Goal: Information Seeking & Learning: Compare options

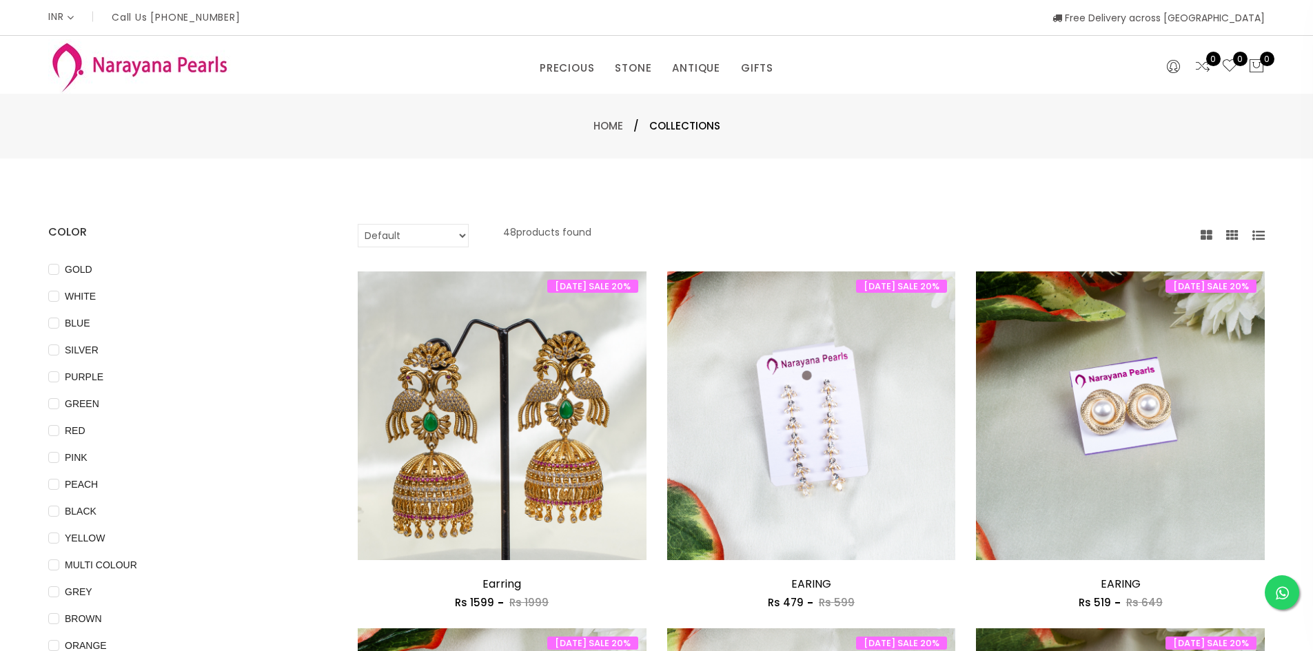
select select "INR"
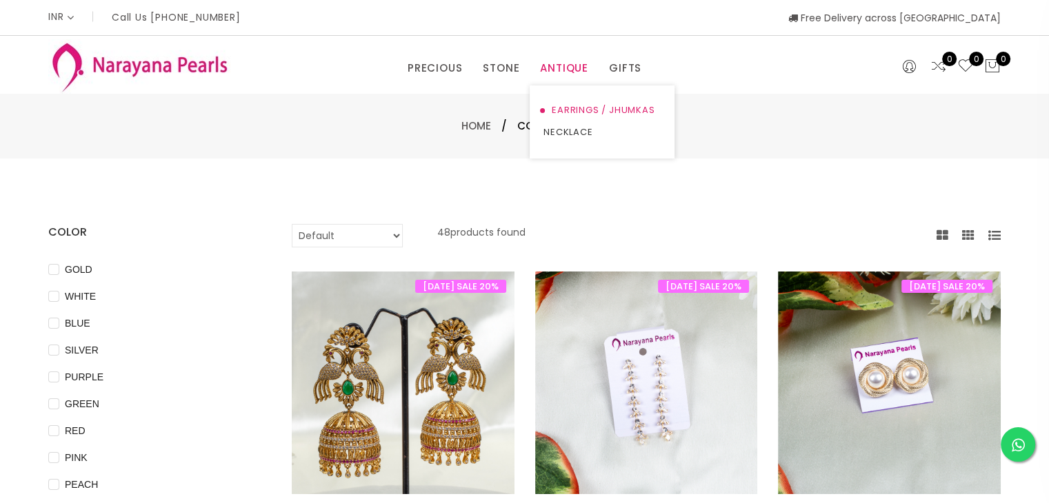
click at [567, 114] on link "EARRINGS / JHUMKAS" at bounding box center [601, 110] width 117 height 22
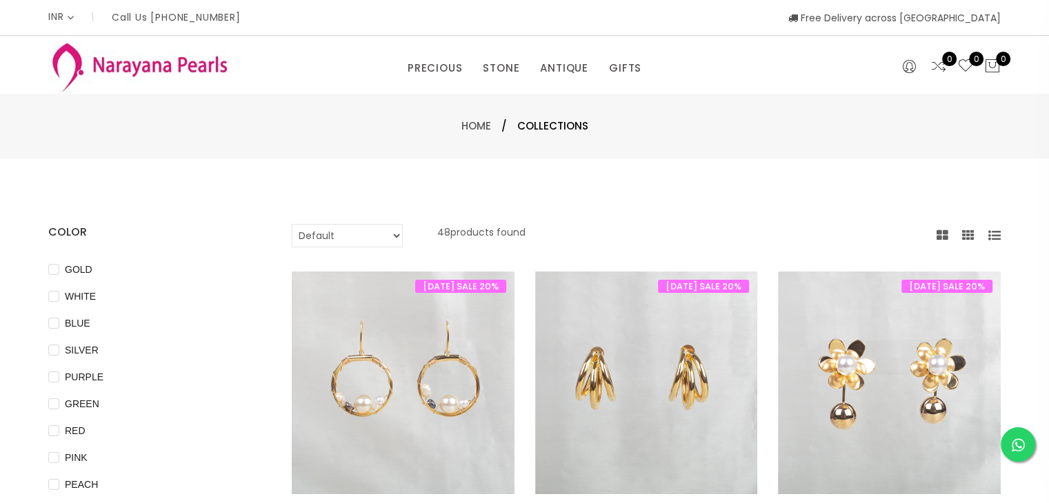
click at [394, 231] on select "Default Price - High to Low Price - Low to High" at bounding box center [347, 235] width 111 height 23
click at [635, 230] on div "Default Price - High to Low Price - Low to High 48 products found" at bounding box center [646, 235] width 709 height 23
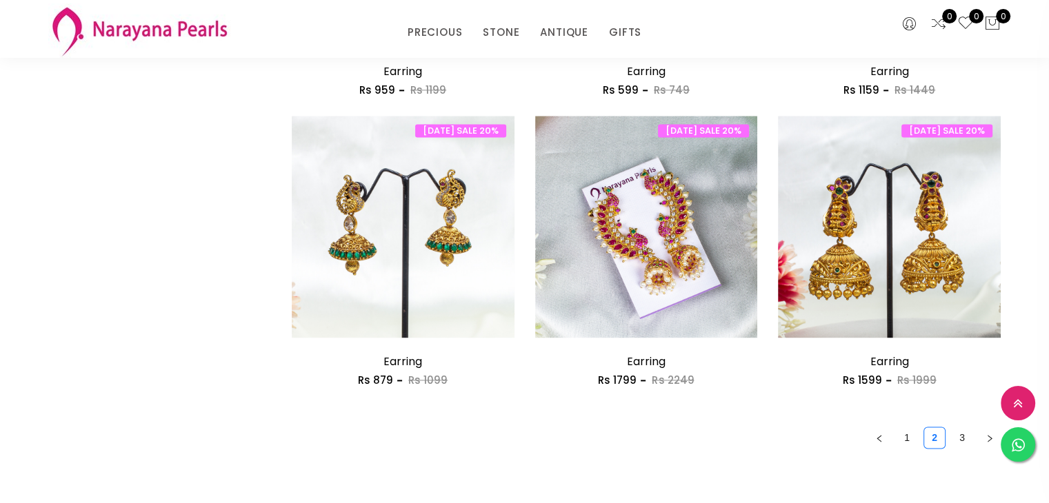
scroll to position [1861, 0]
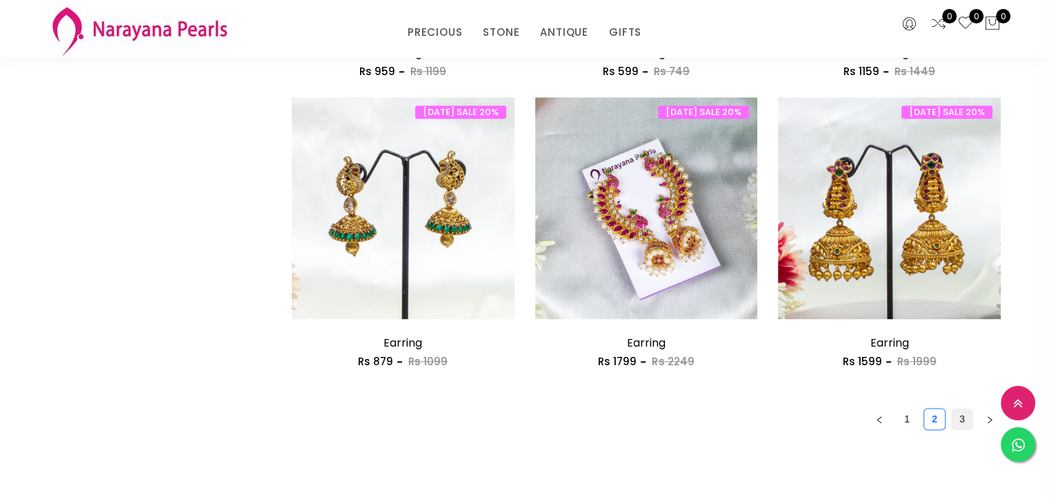
click at [956, 420] on link "3" at bounding box center [961, 419] width 21 height 21
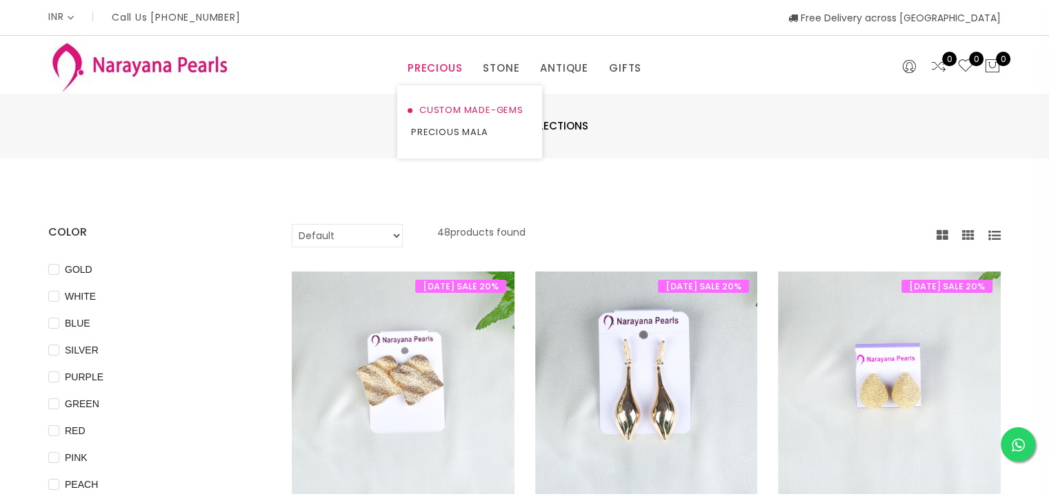
click at [458, 110] on link "CUSTOM MADE-GEMS" at bounding box center [469, 110] width 117 height 22
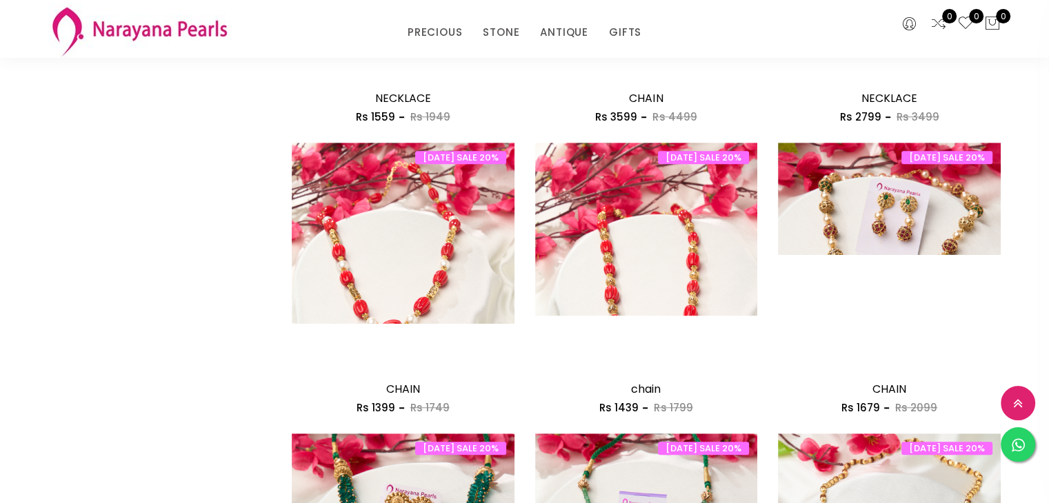
scroll to position [1832, 0]
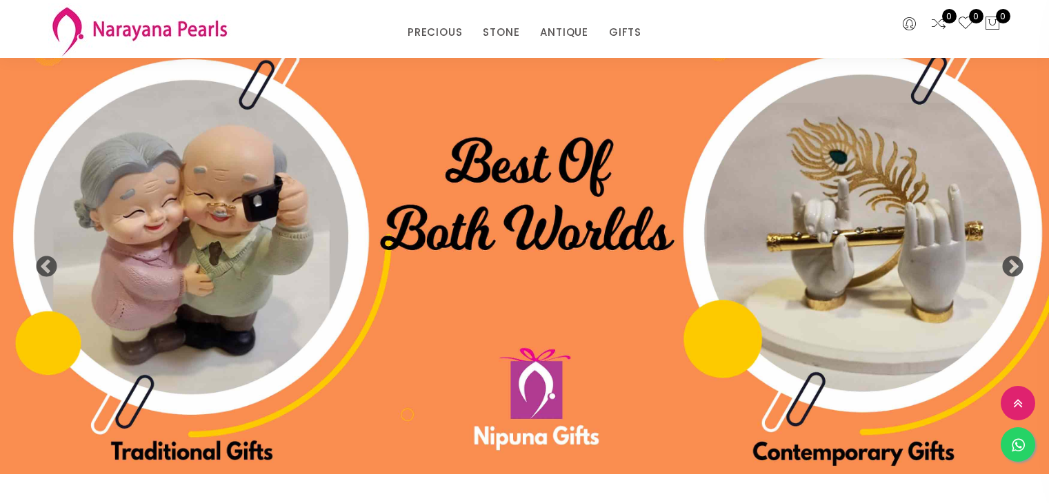
select select "INR"
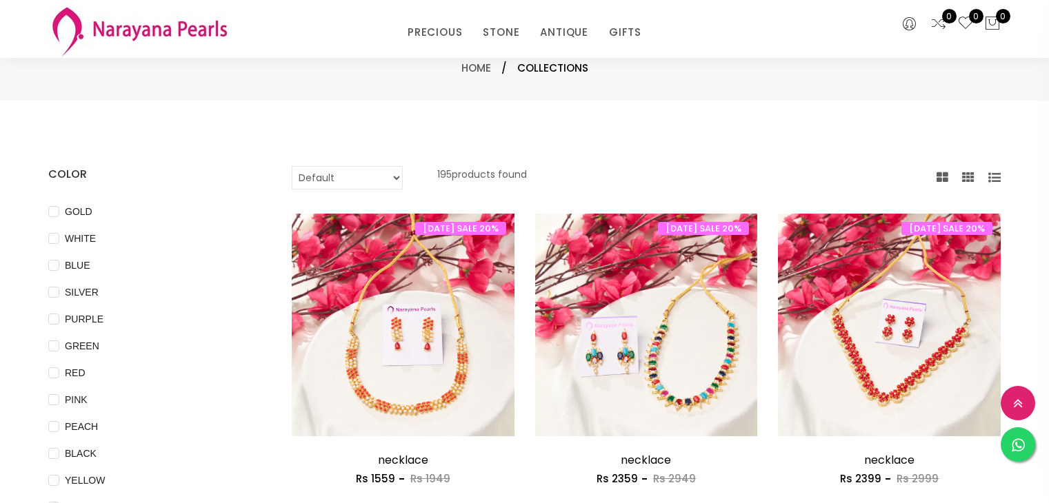
select select "INR"
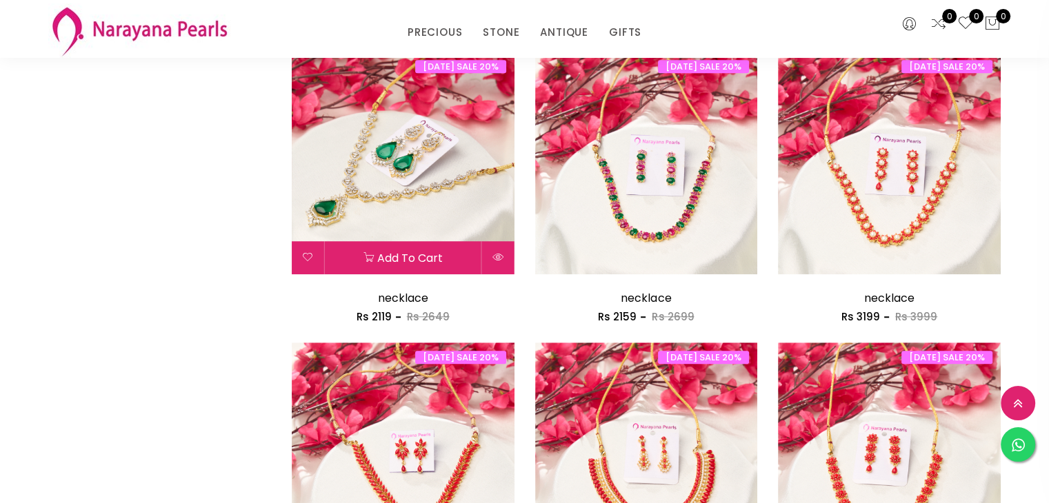
scroll to position [1241, 0]
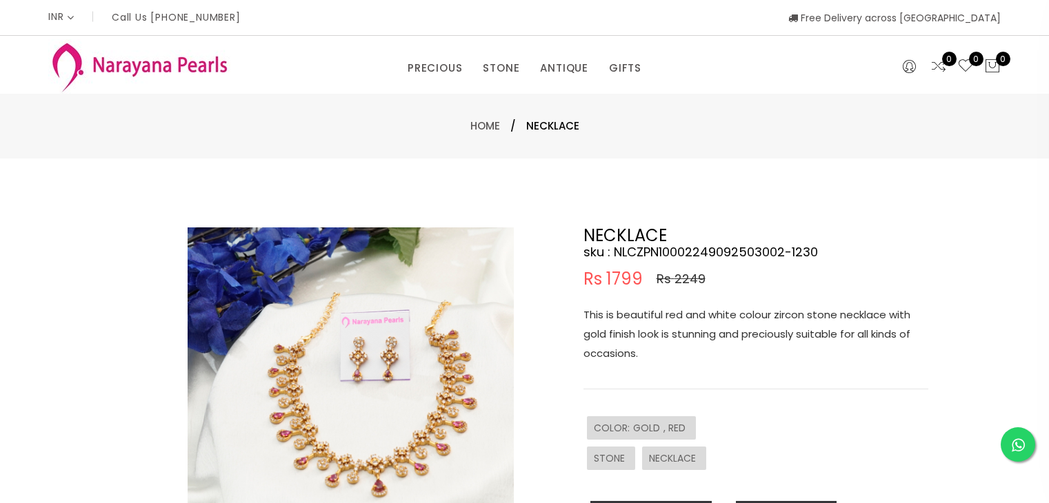
select select "INR"
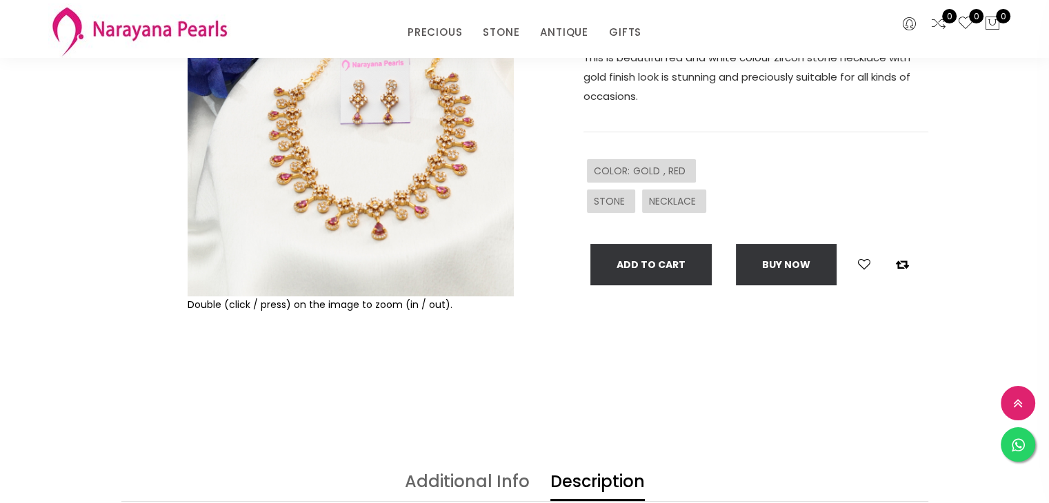
scroll to position [207, 0]
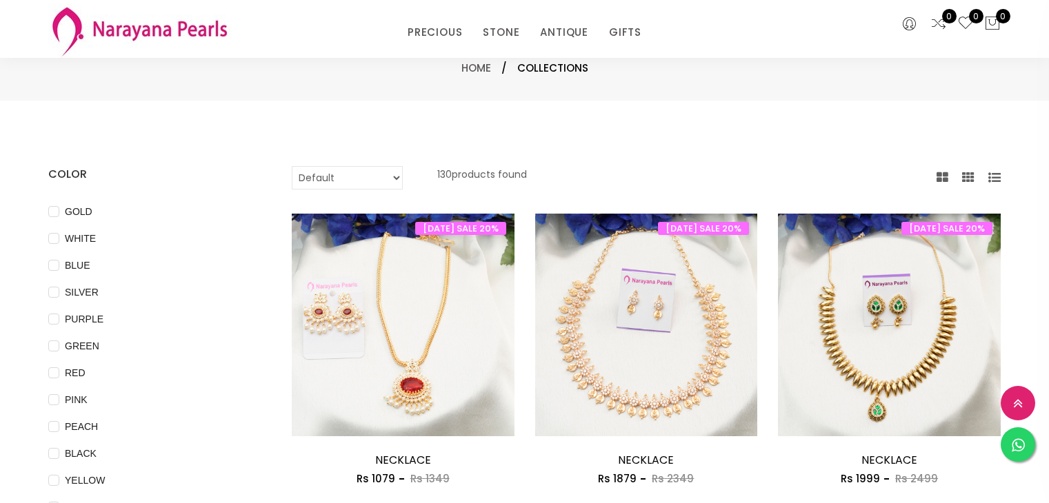
select select "INR"
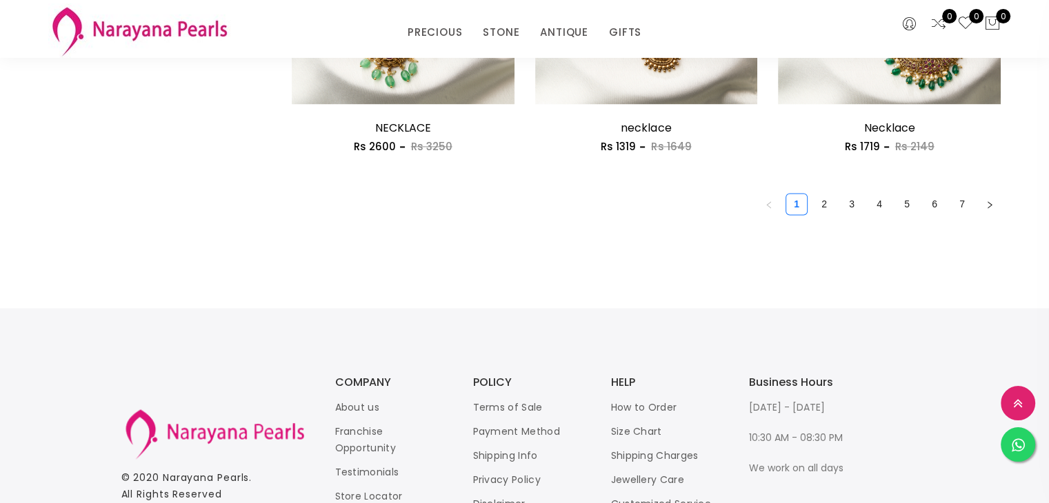
scroll to position [1832, 0]
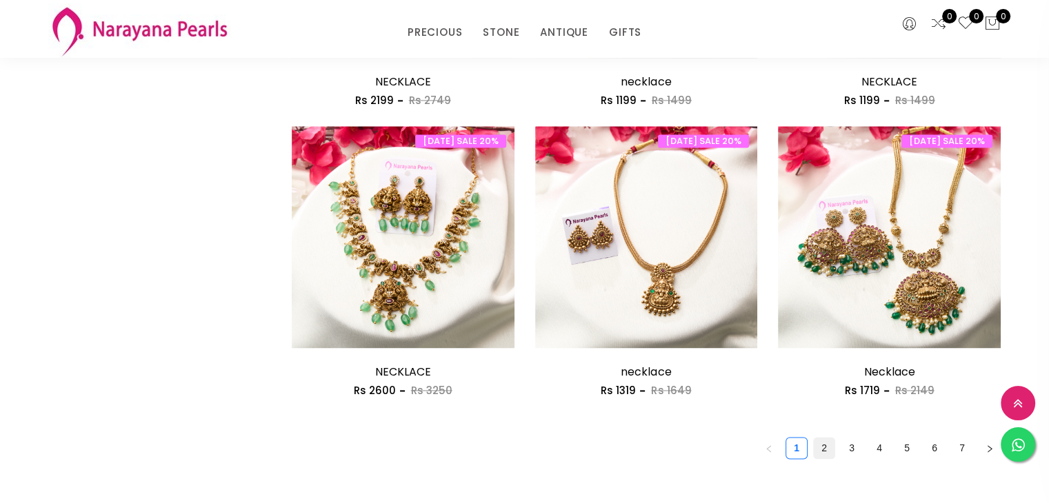
click at [824, 450] on link "2" at bounding box center [823, 448] width 21 height 21
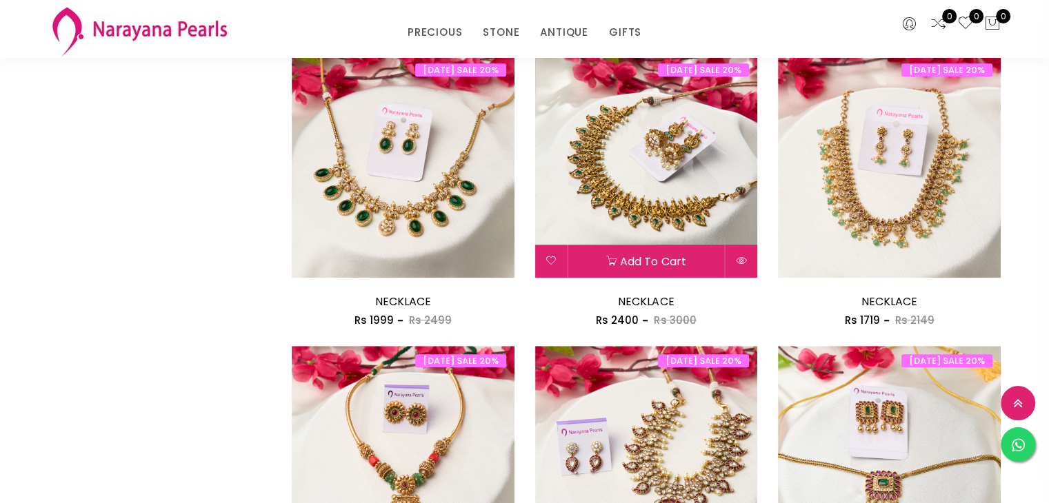
scroll to position [1034, 0]
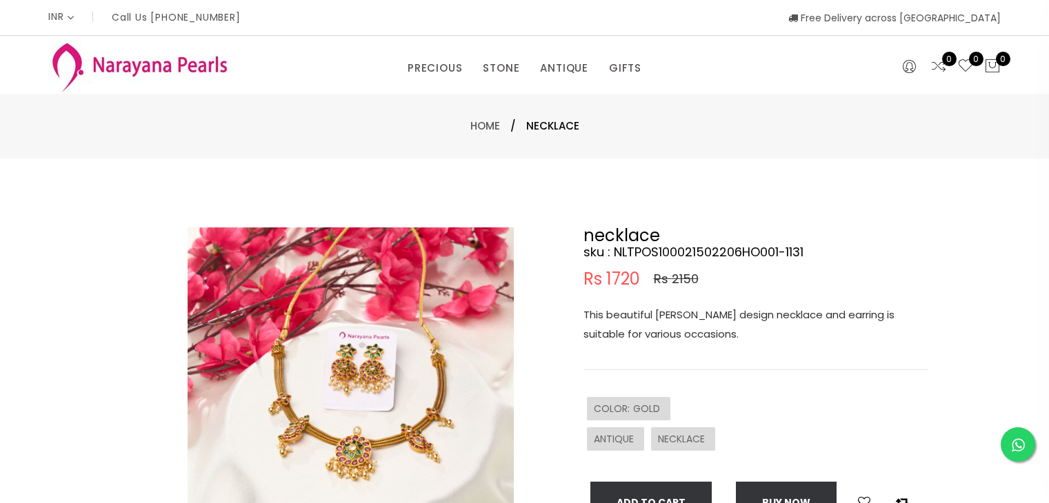
select select "INR"
click at [375, 390] on img at bounding box center [351, 390] width 326 height 326
click at [408, 377] on img at bounding box center [351, 390] width 326 height 326
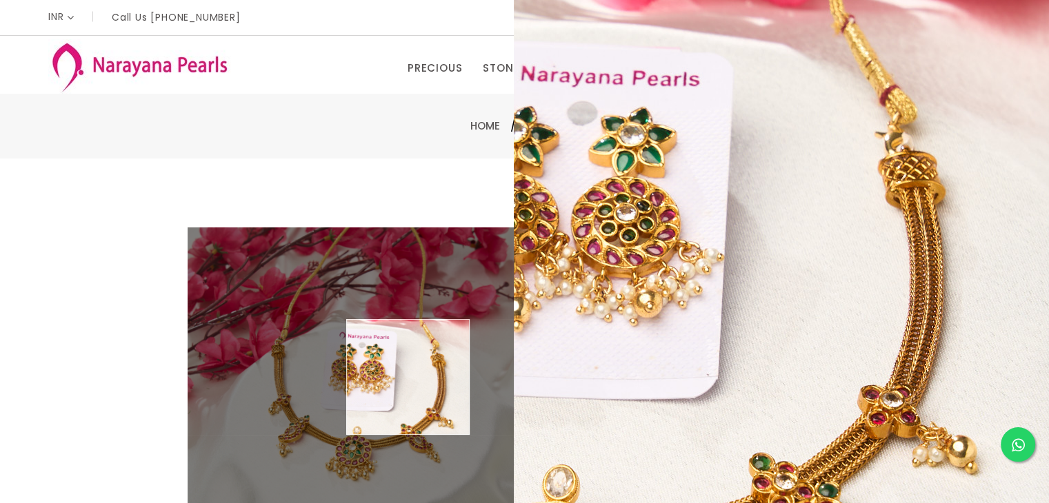
click at [408, 377] on img at bounding box center [351, 390] width 326 height 326
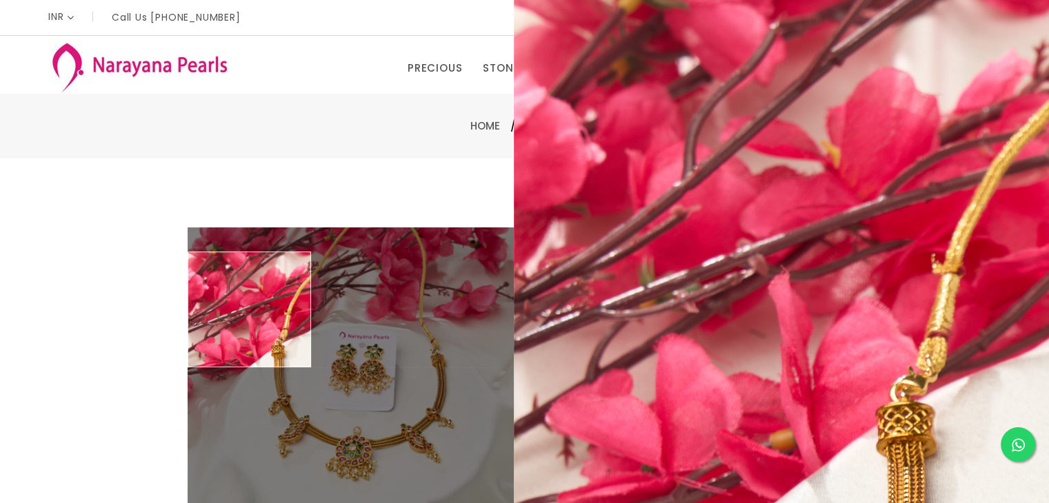
click at [83, 226] on div "Double (click / press) on the image to zoom (in / out). necklace sku : NLTPOS10…" at bounding box center [524, 445] width 1049 height 572
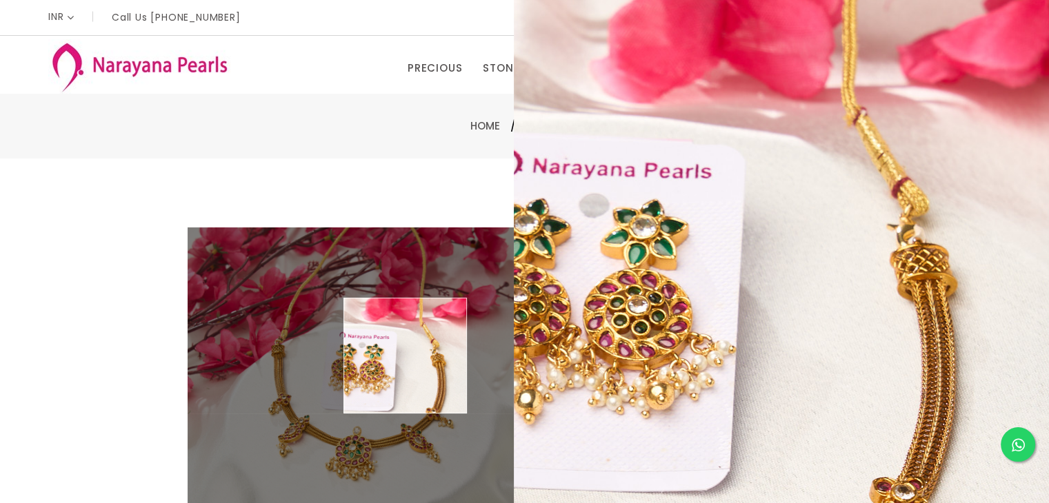
click at [405, 356] on img at bounding box center [351, 390] width 326 height 326
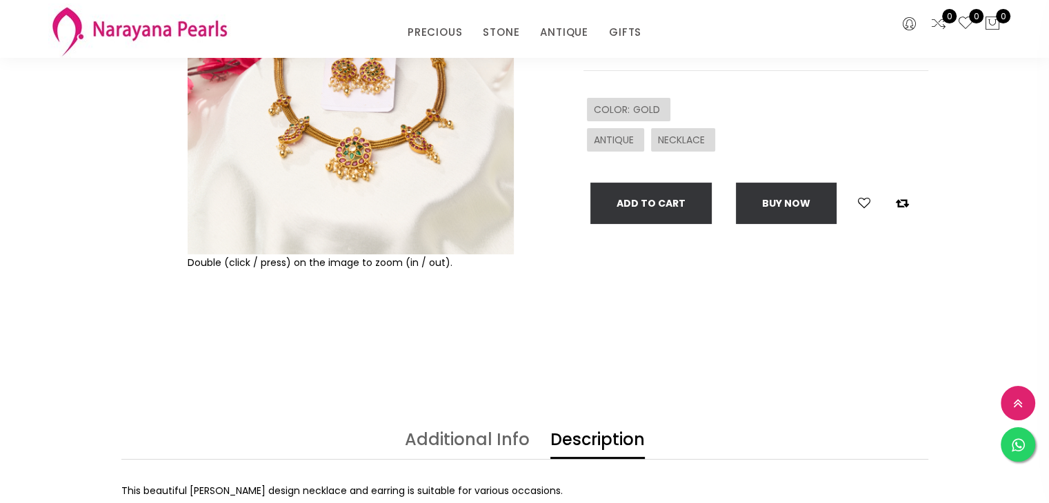
scroll to position [276, 0]
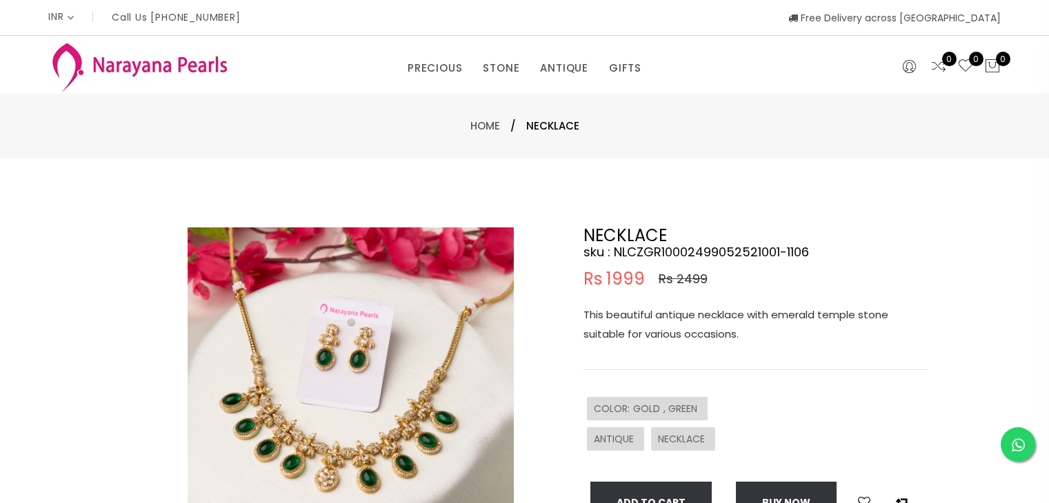
select select "INR"
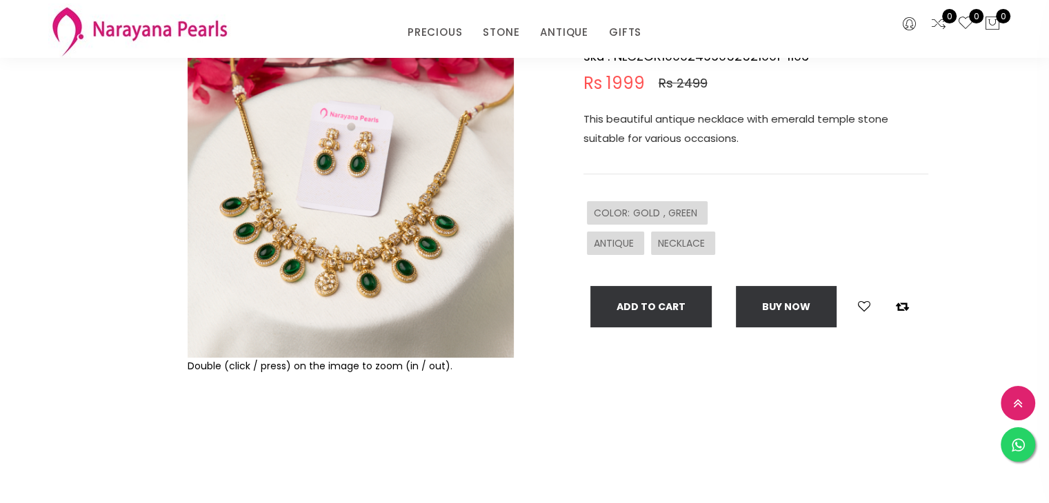
click at [306, 272] on img at bounding box center [351, 195] width 326 height 326
click at [306, 258] on img at bounding box center [351, 195] width 326 height 326
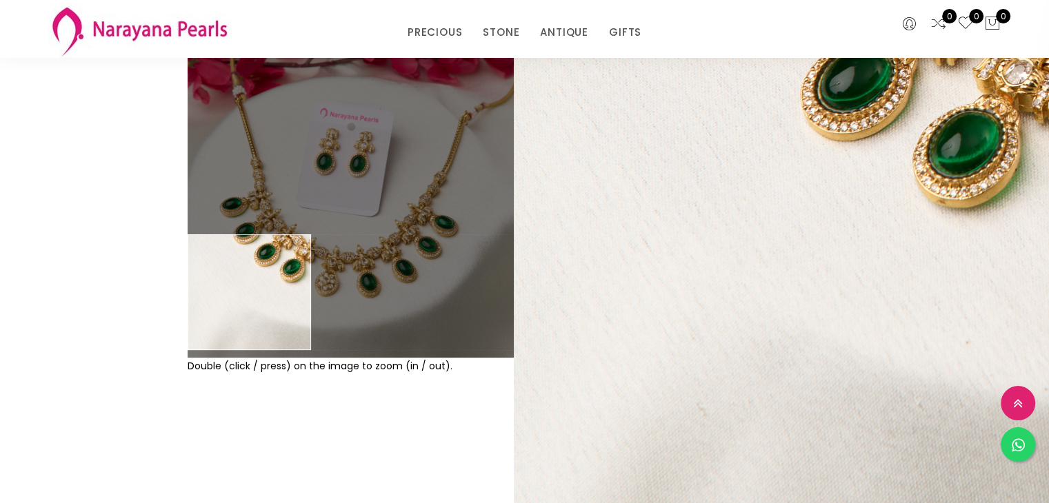
click at [186, 290] on div "Double (click / press) on the image to zoom (in / out)." at bounding box center [350, 249] width 333 height 434
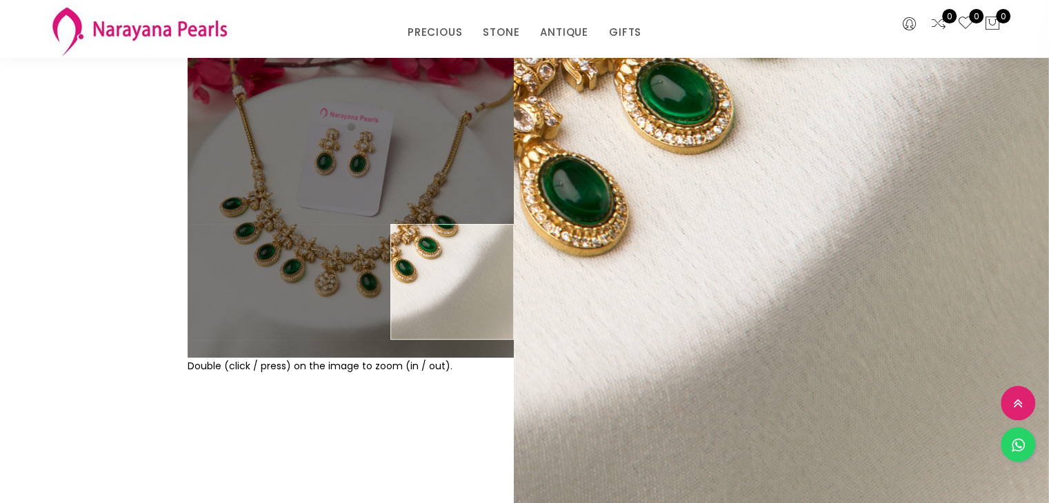
click at [165, 431] on div at bounding box center [151, 249] width 60 height 434
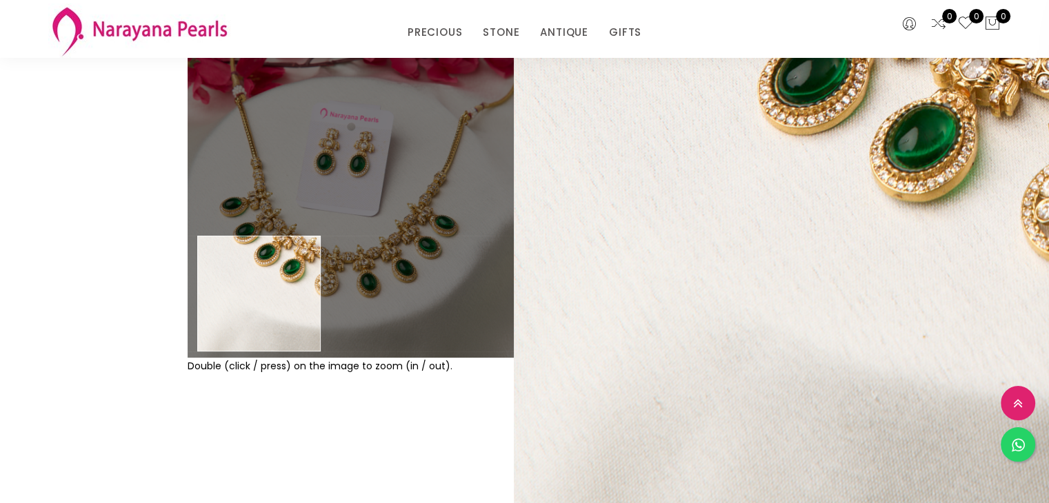
click at [259, 293] on img at bounding box center [351, 195] width 326 height 326
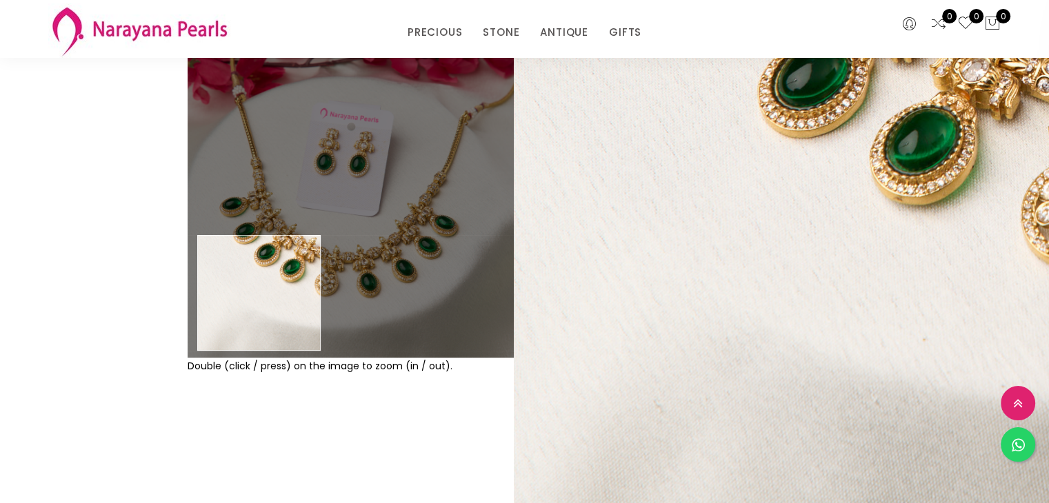
click at [259, 293] on img at bounding box center [351, 195] width 326 height 326
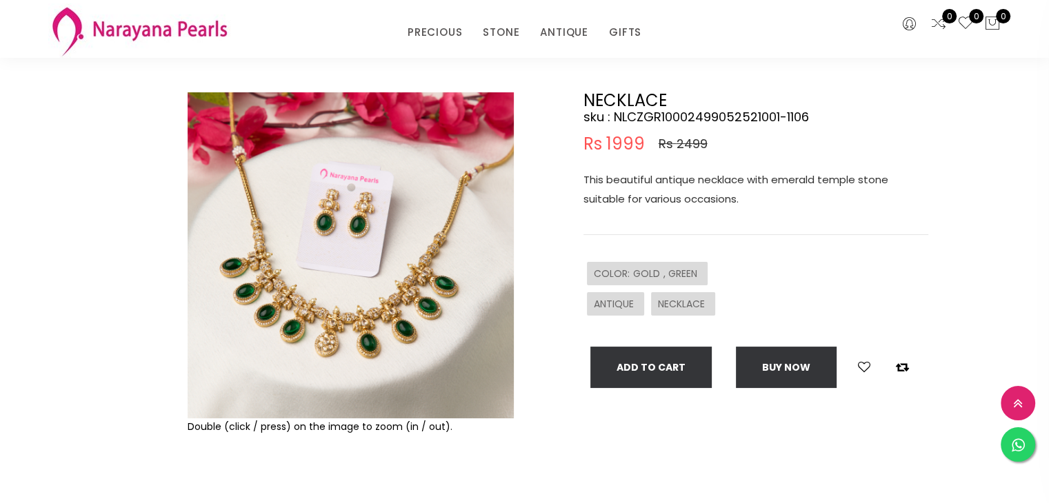
scroll to position [0, 0]
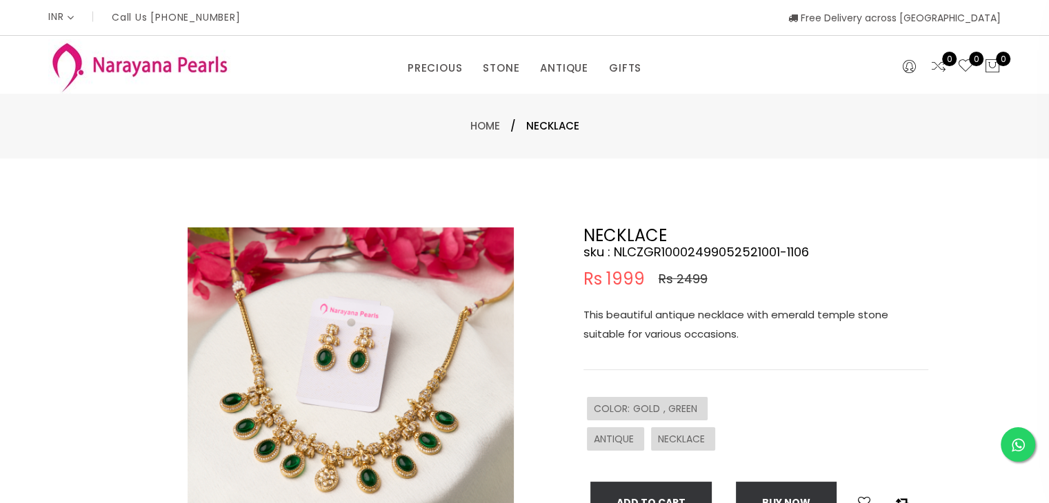
click at [343, 411] on img at bounding box center [351, 390] width 326 height 326
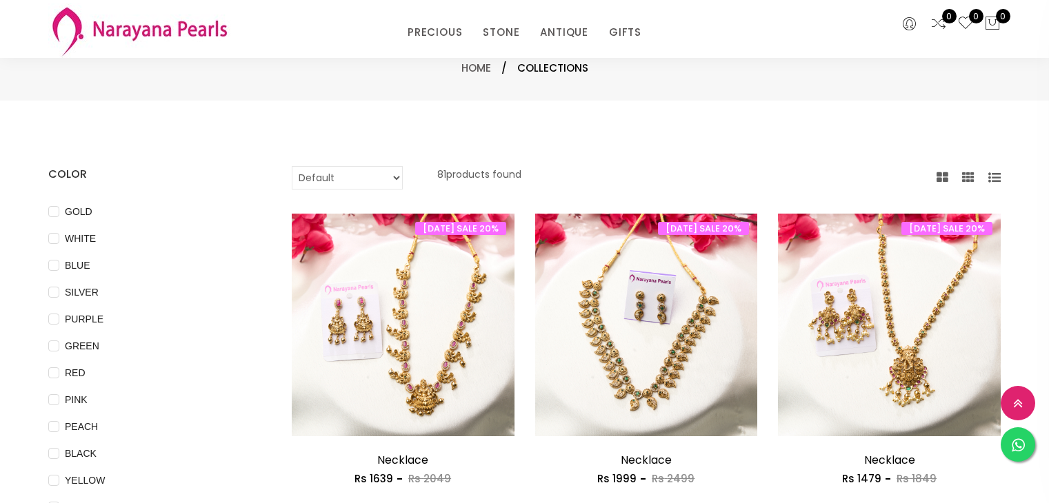
select select "INR"
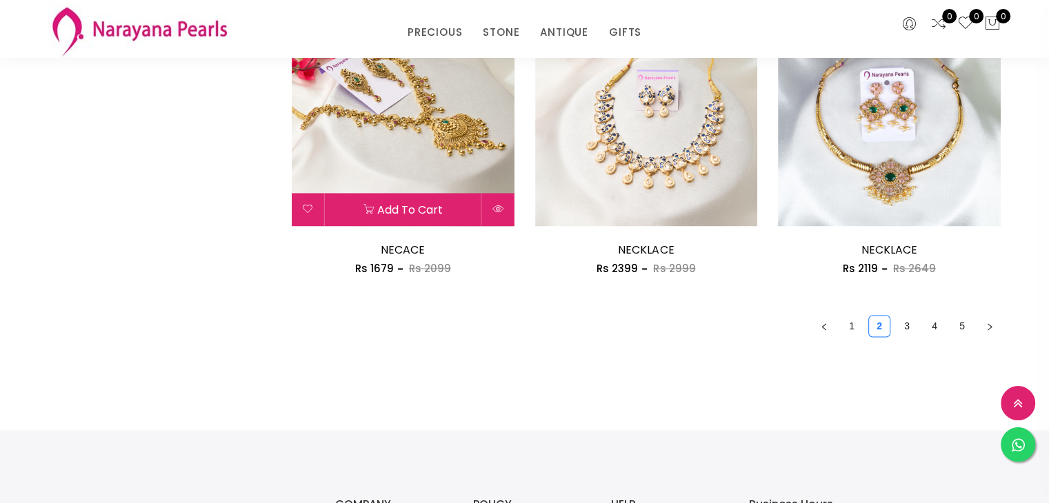
scroll to position [1930, 0]
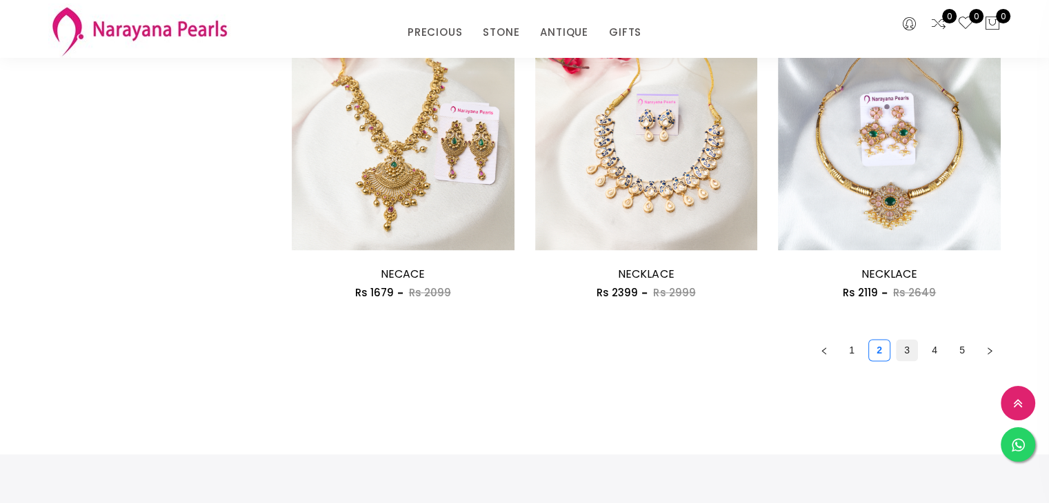
click at [902, 347] on link "3" at bounding box center [906, 350] width 21 height 21
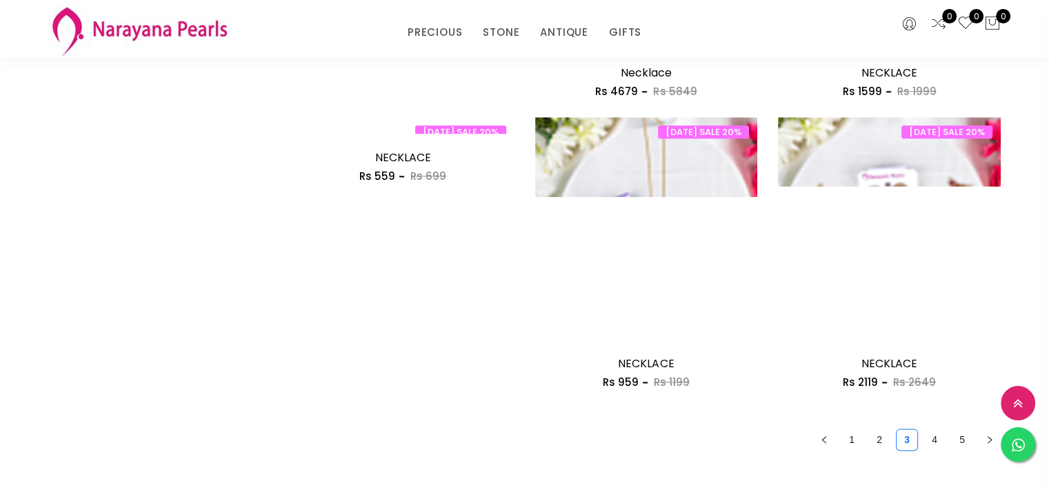
scroll to position [1861, 0]
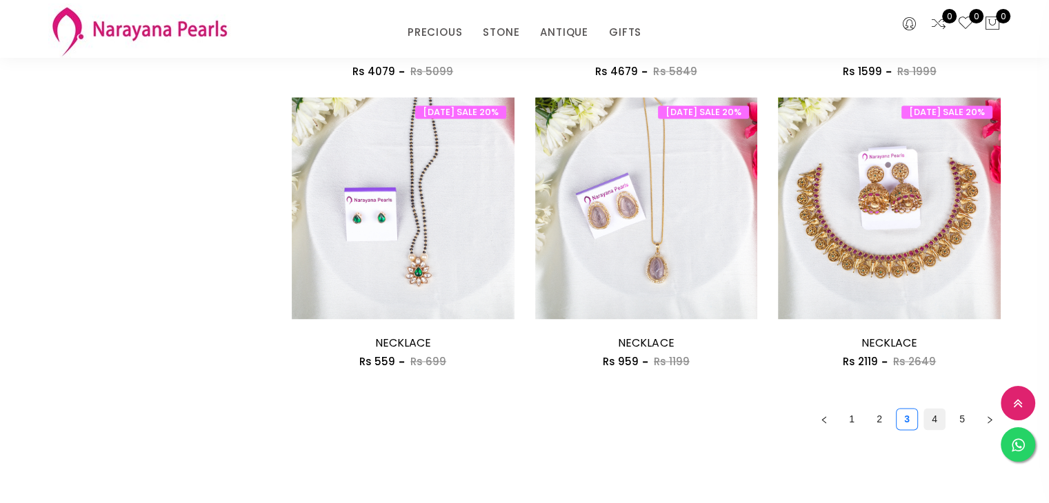
click at [931, 415] on link "4" at bounding box center [934, 419] width 21 height 21
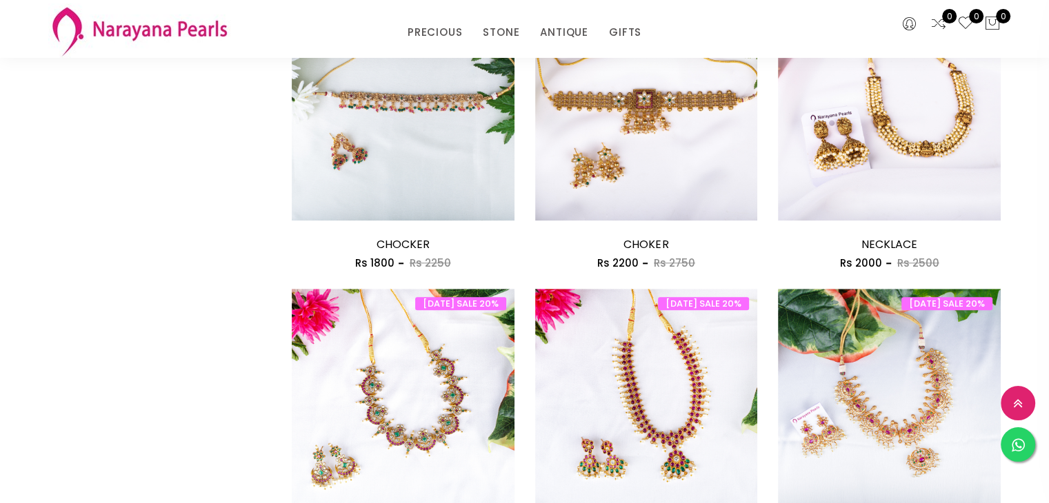
scroll to position [1655, 0]
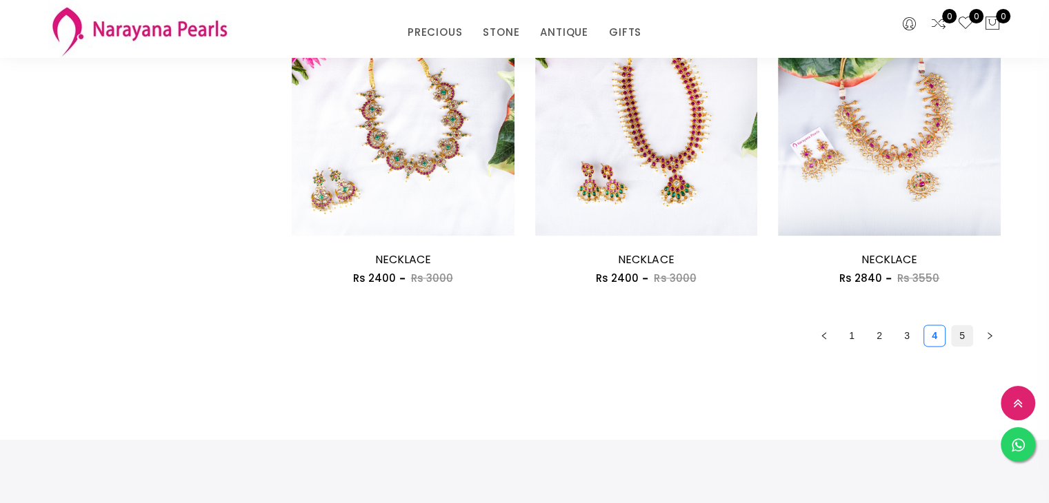
click at [966, 337] on link "5" at bounding box center [961, 335] width 21 height 21
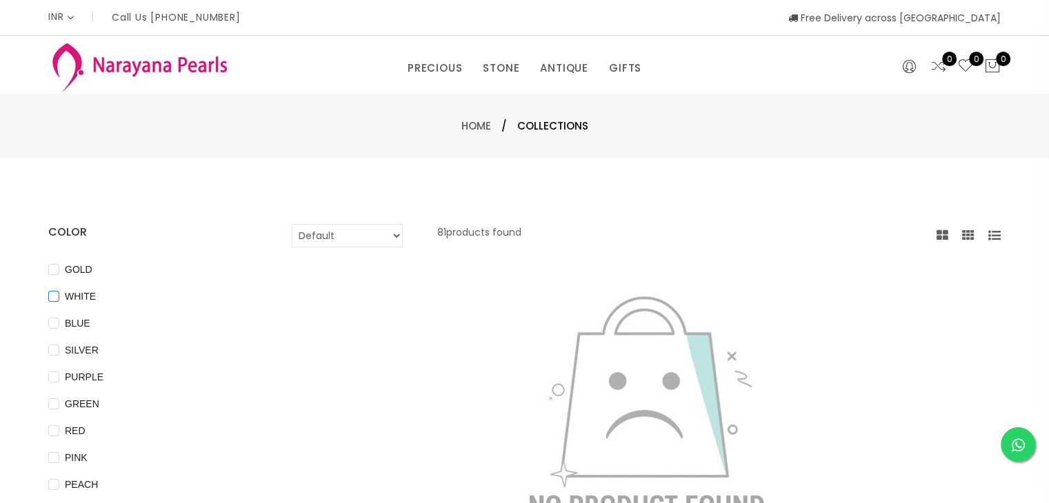
click at [59, 297] on input "WHITE" at bounding box center [53, 306] width 11 height 31
checkbox input "false"
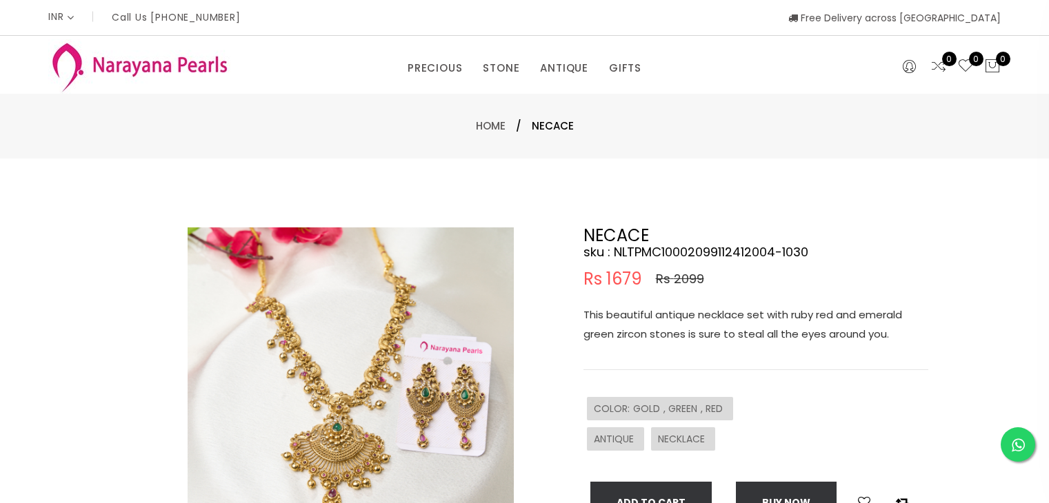
select select "INR"
click at [370, 376] on img at bounding box center [351, 390] width 326 height 326
click at [342, 381] on img at bounding box center [351, 390] width 326 height 326
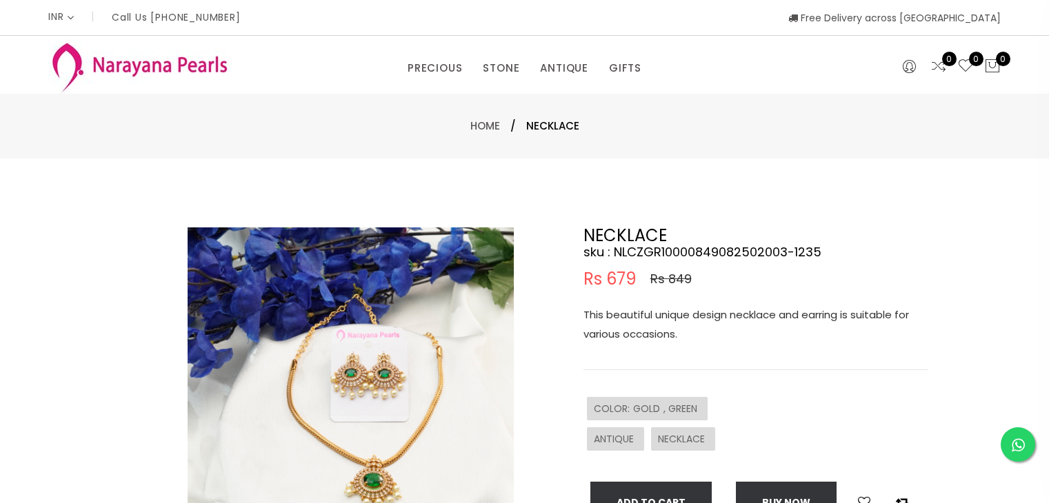
select select "INR"
click at [392, 323] on img at bounding box center [351, 390] width 326 height 326
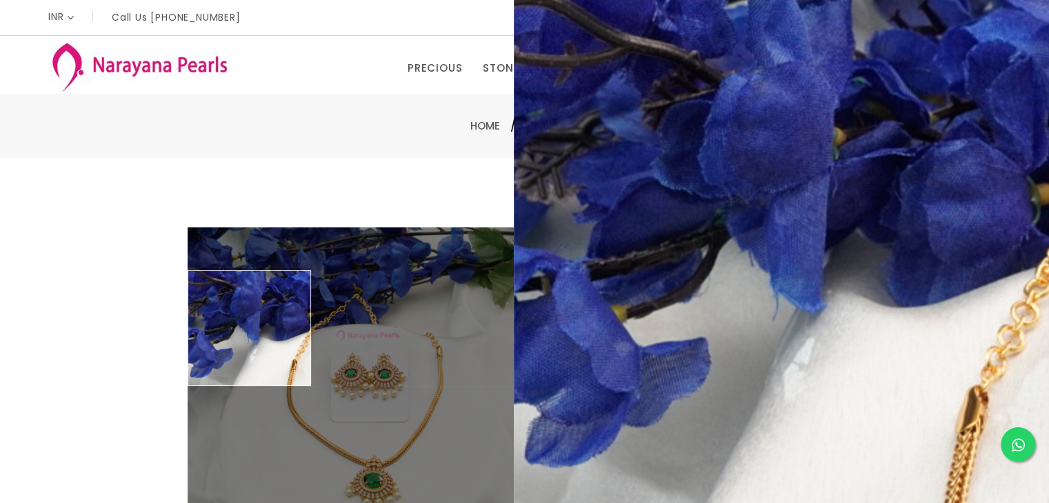
click at [75, 303] on div "Double (click / press) on the image to zoom (in / out). NECKLACE sku : NLCZGR10…" at bounding box center [524, 445] width 1049 height 572
click at [6, 285] on div "Double (click / press) on the image to zoom (in / out). NECKLACE sku : NLCZGR10…" at bounding box center [524, 445] width 1049 height 572
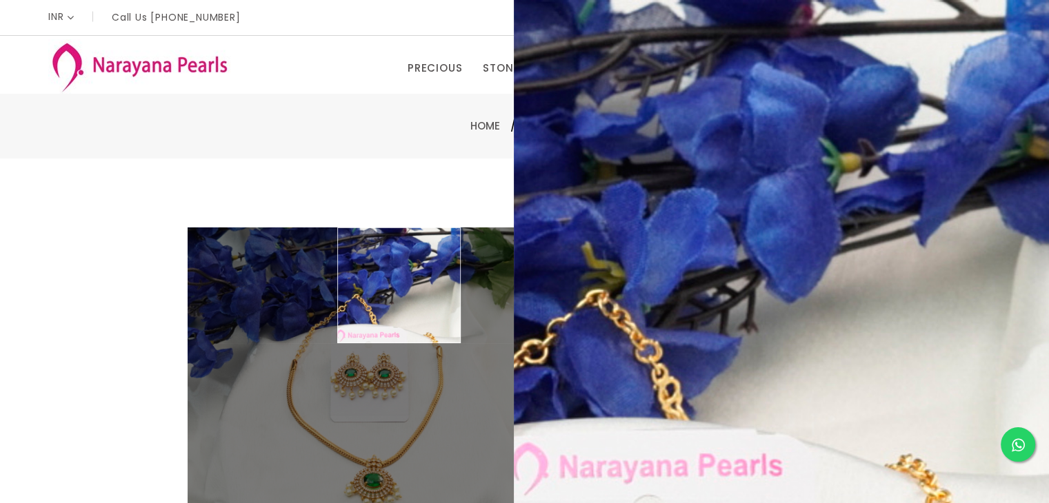
click at [748, 203] on div "Double (click / press) on the image to zoom (in / out). NECKLACE sku : NLCZGR10…" at bounding box center [524, 445] width 1049 height 572
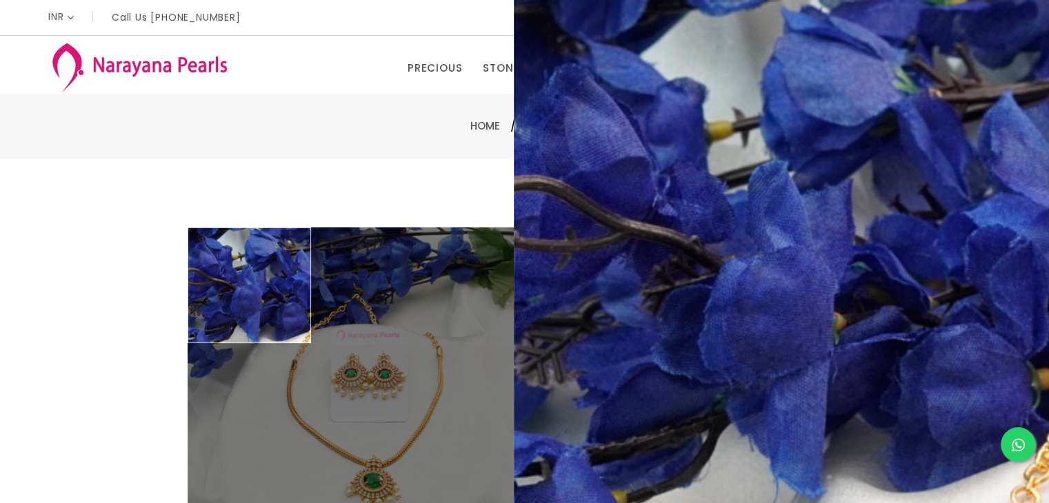
click at [152, 256] on div at bounding box center [151, 444] width 60 height 434
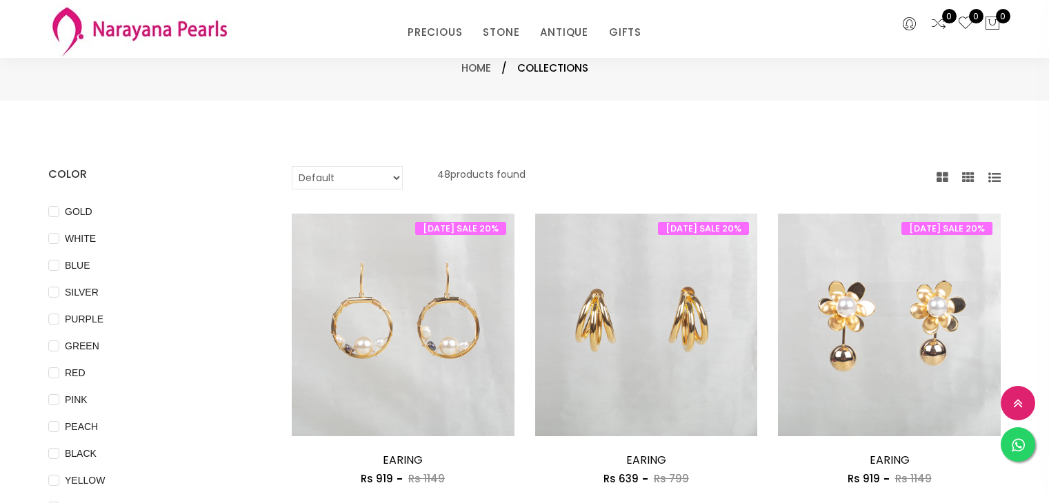
select select "INR"
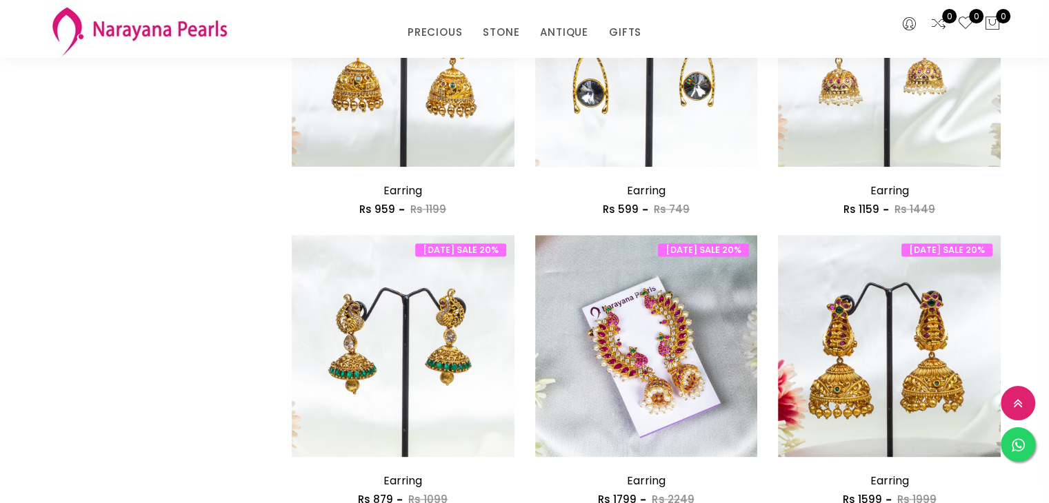
scroll to position [2068, 0]
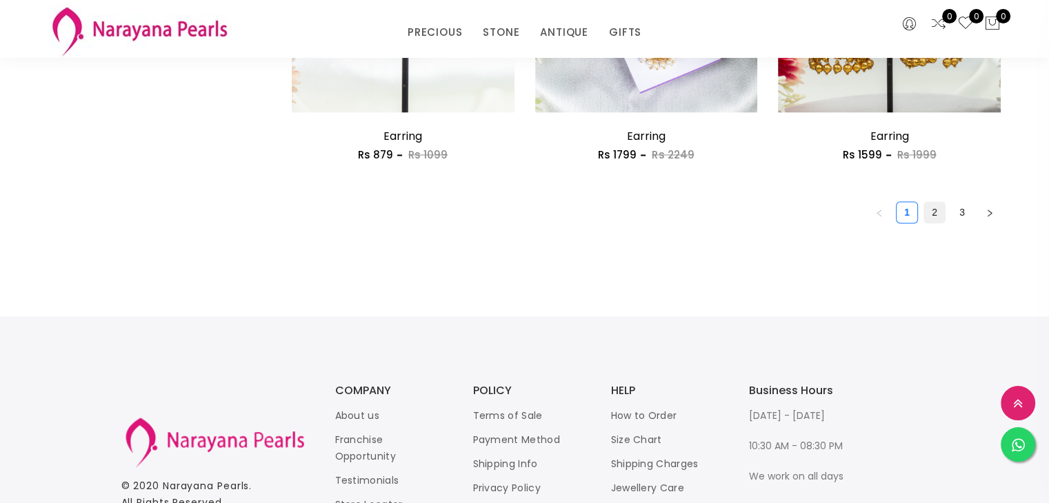
click at [926, 214] on link "2" at bounding box center [934, 212] width 21 height 21
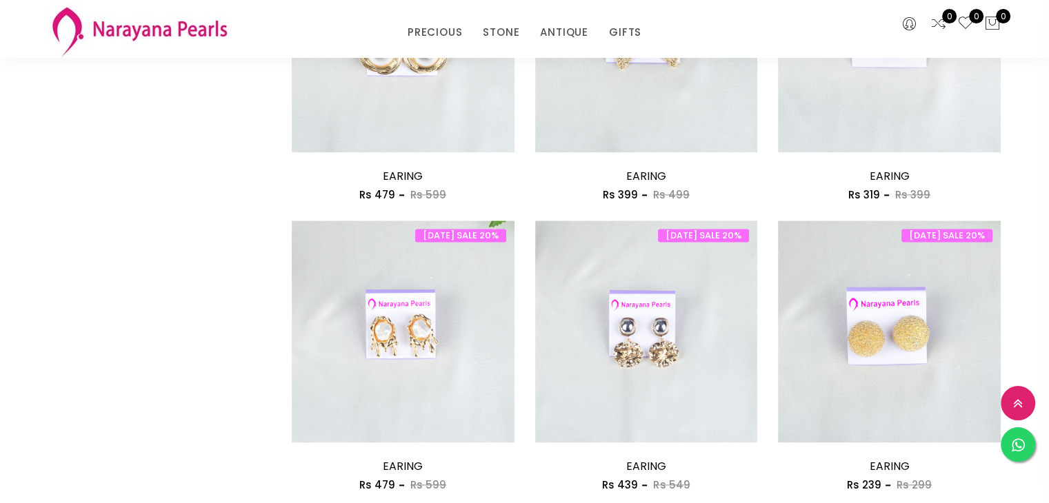
scroll to position [1999, 0]
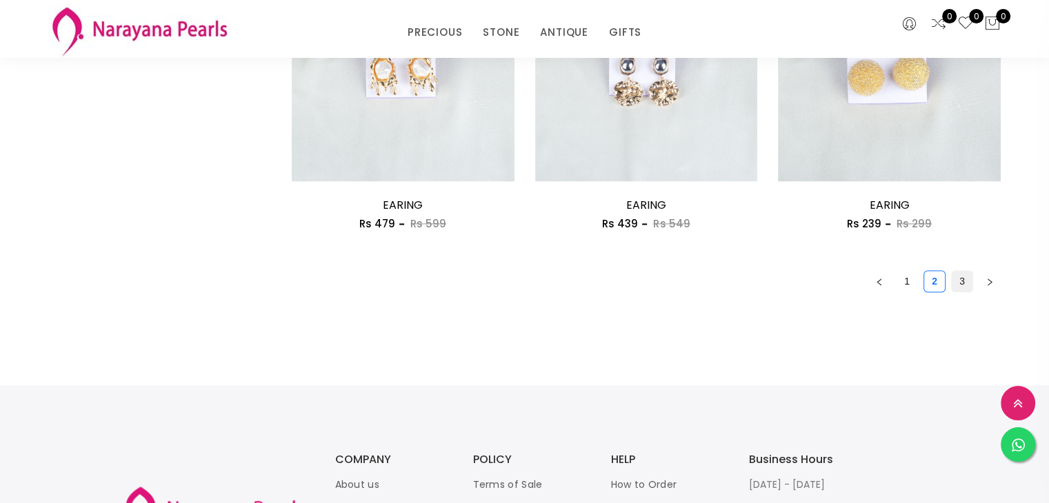
click at [960, 279] on link "3" at bounding box center [961, 281] width 21 height 21
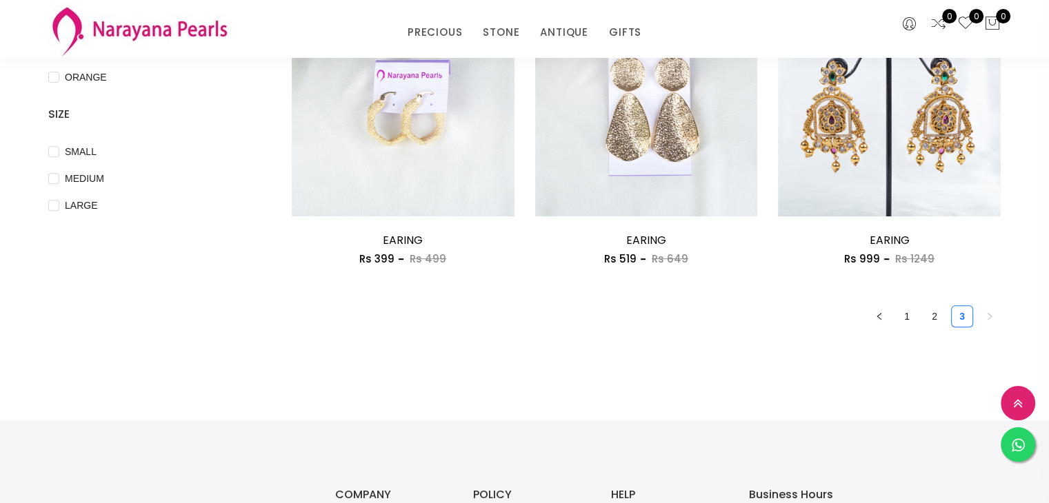
scroll to position [689, 0]
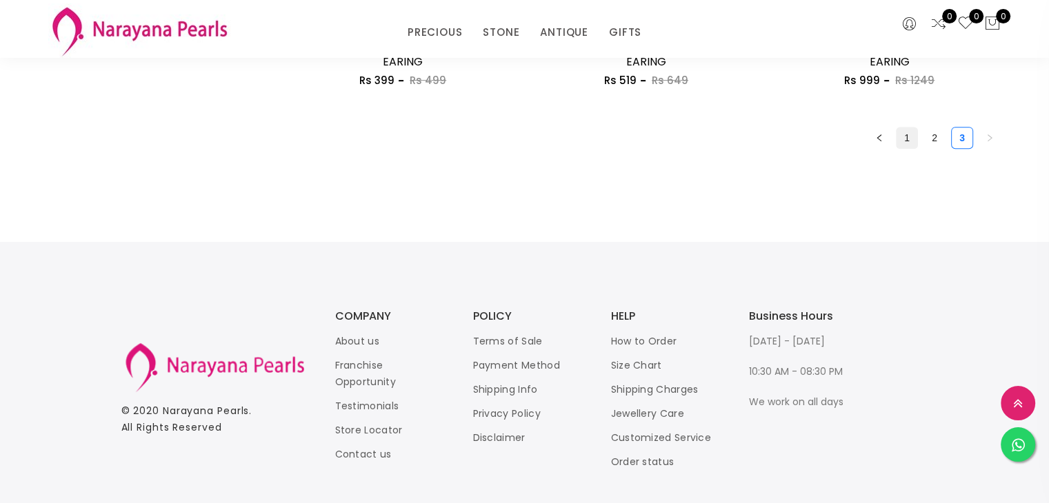
click at [905, 130] on link "1" at bounding box center [906, 138] width 21 height 21
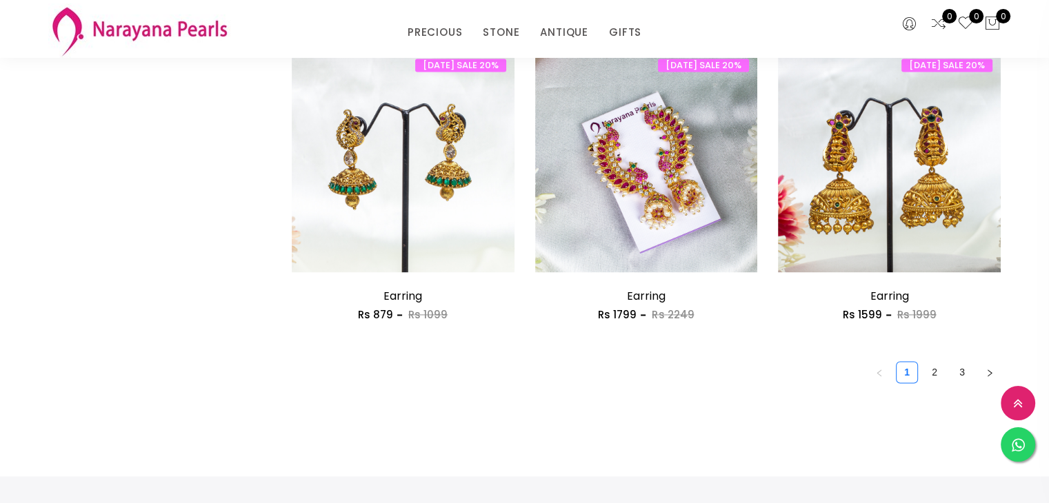
scroll to position [2068, 0]
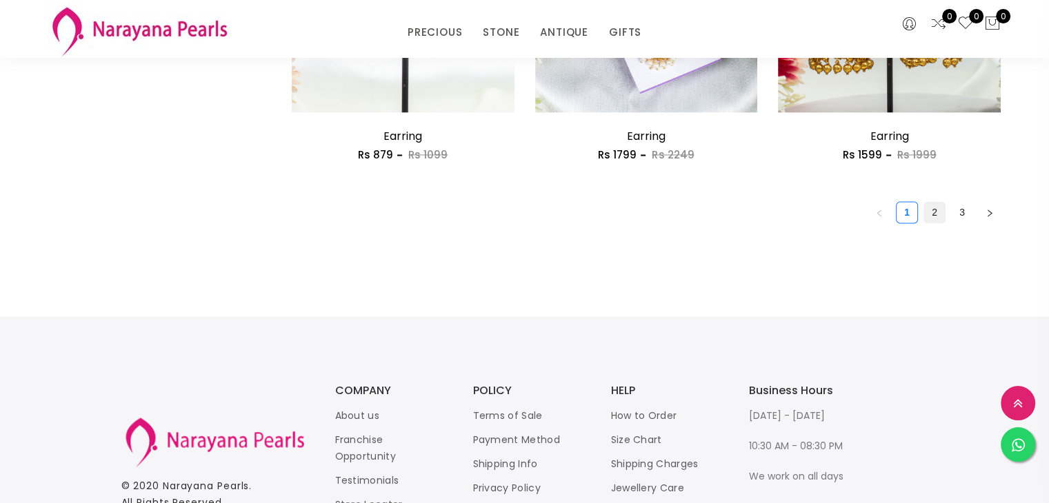
click at [939, 208] on link "2" at bounding box center [934, 212] width 21 height 21
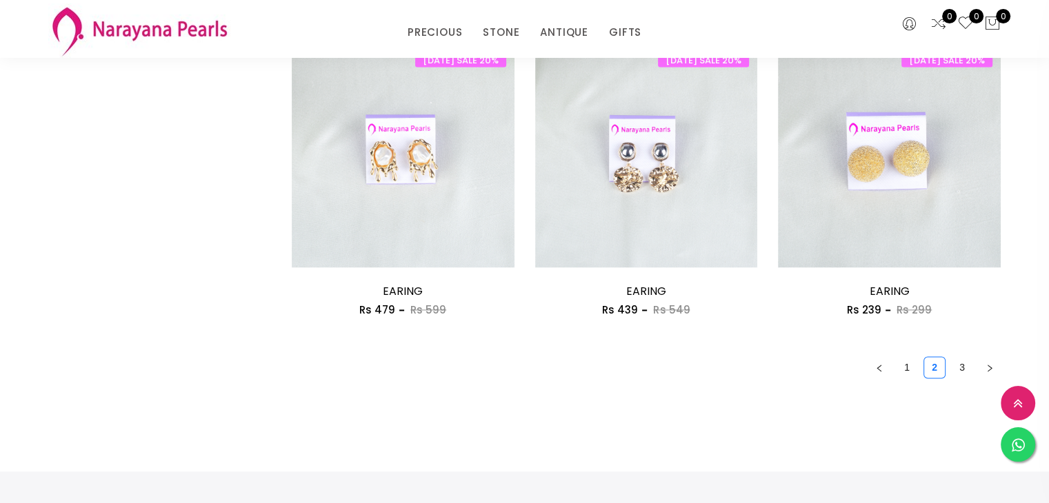
scroll to position [2068, 0]
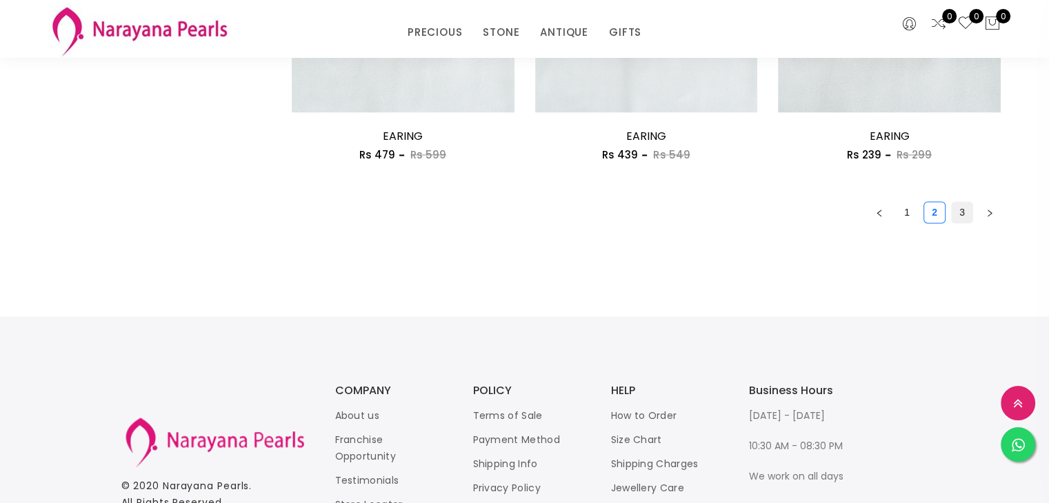
click at [964, 209] on link "3" at bounding box center [961, 212] width 21 height 21
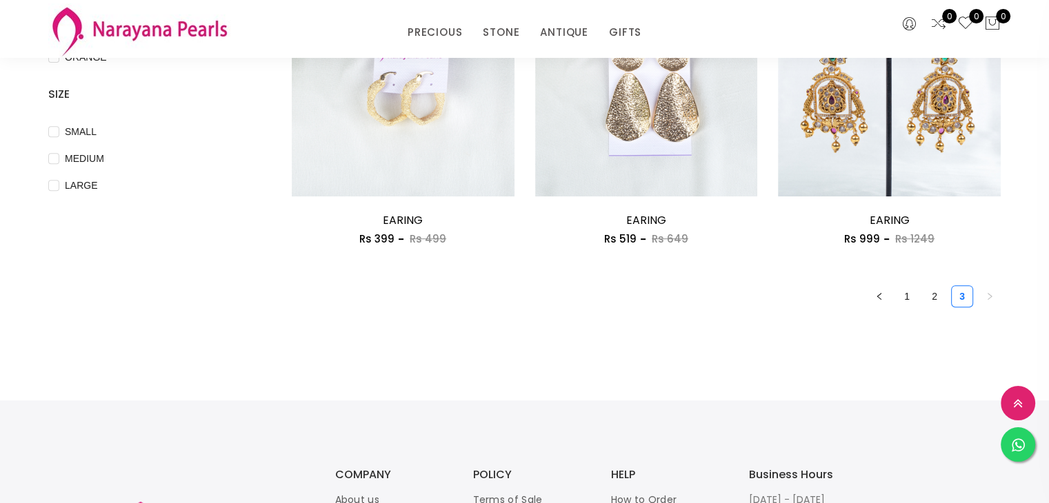
scroll to position [345, 0]
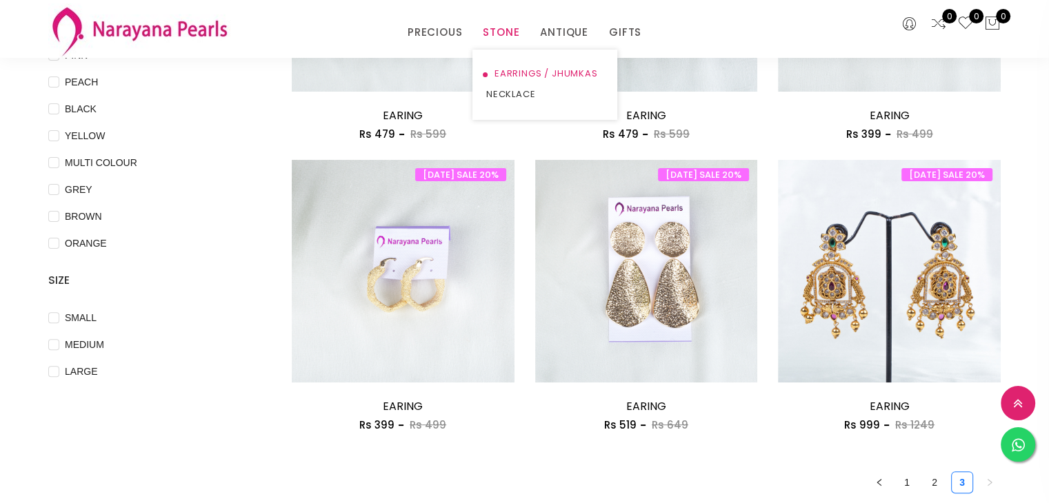
click at [509, 78] on link "EARRINGS / JHUMKAS" at bounding box center [544, 73] width 117 height 21
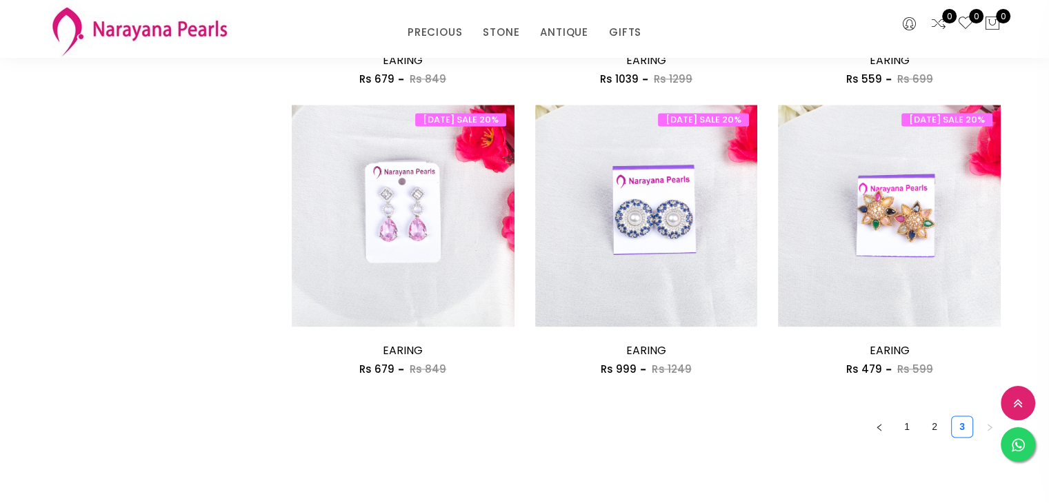
scroll to position [1861, 0]
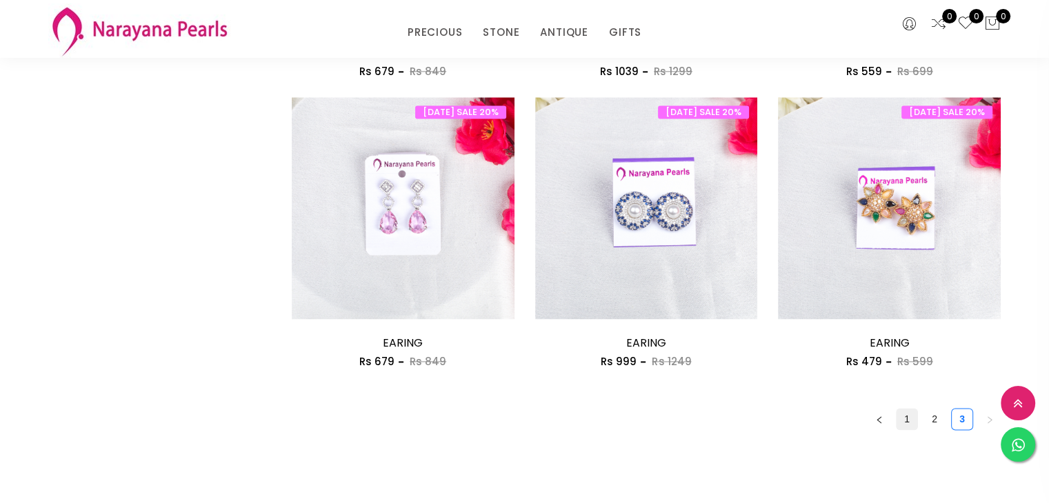
click at [902, 423] on link "1" at bounding box center [906, 419] width 21 height 21
click at [931, 420] on link "2" at bounding box center [934, 419] width 21 height 21
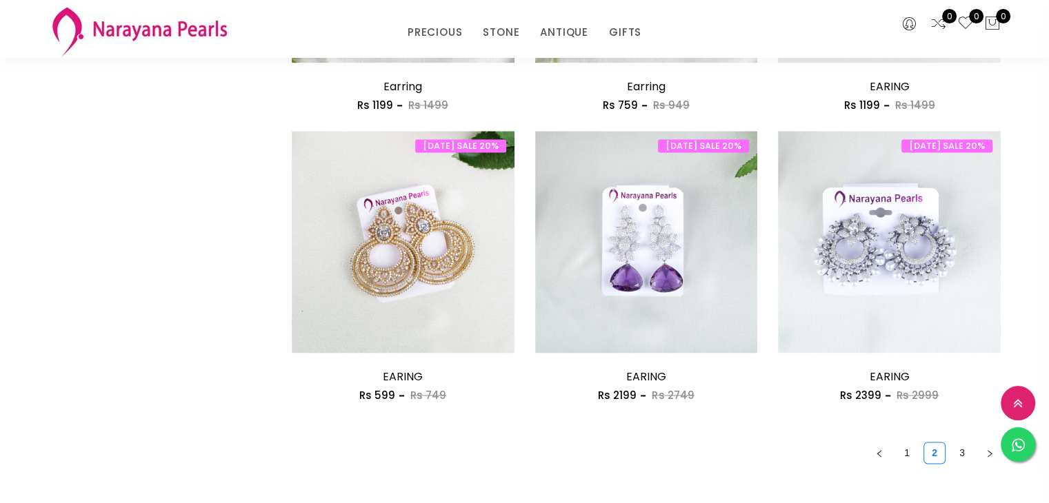
scroll to position [1999, 0]
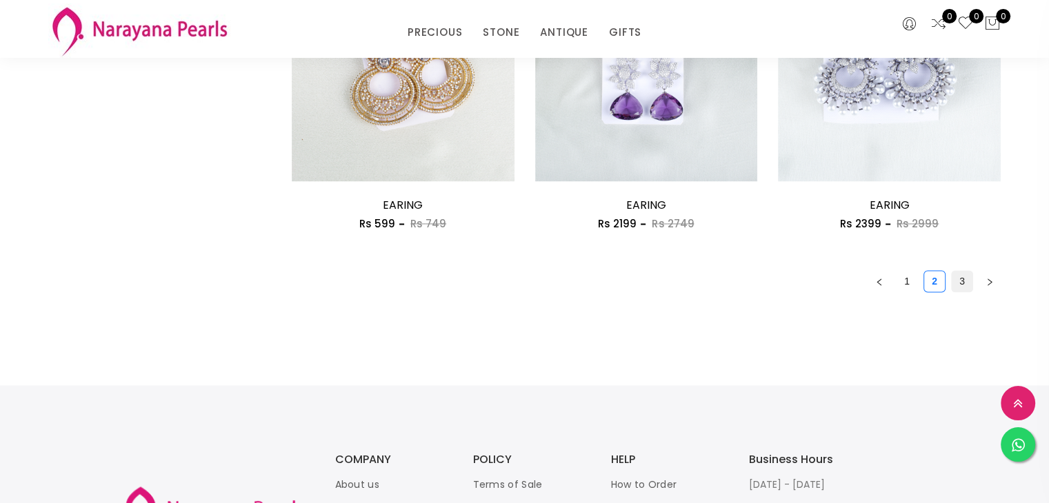
click at [961, 282] on link "3" at bounding box center [961, 281] width 21 height 21
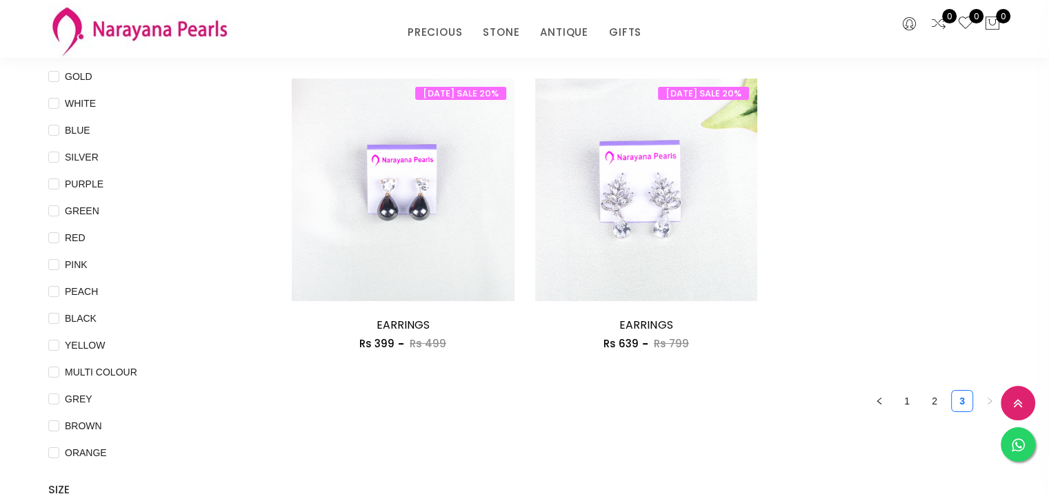
scroll to position [276, 0]
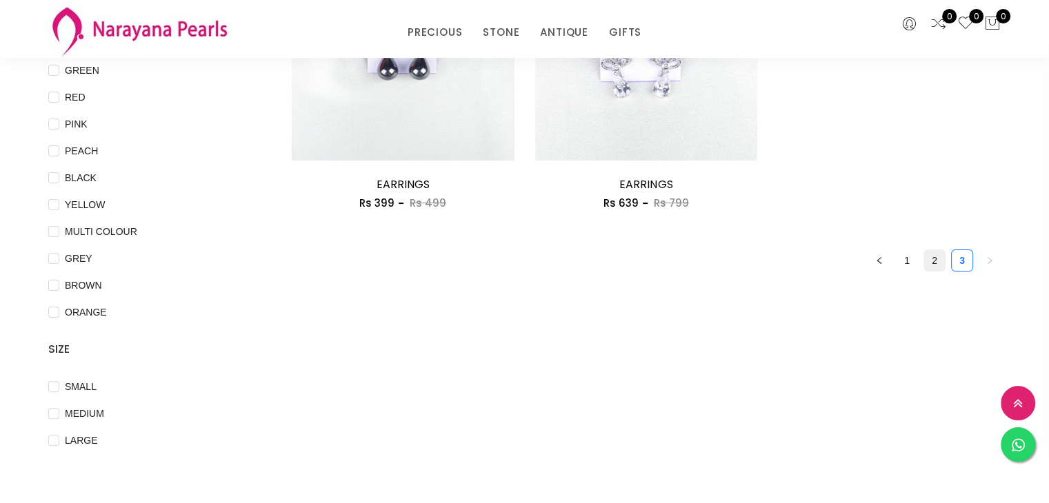
click at [926, 266] on link "2" at bounding box center [934, 260] width 21 height 21
